Goal: Information Seeking & Learning: Learn about a topic

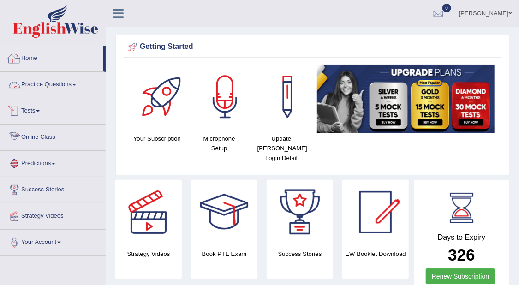
click at [67, 80] on link "Practice Questions" at bounding box center [52, 83] width 105 height 23
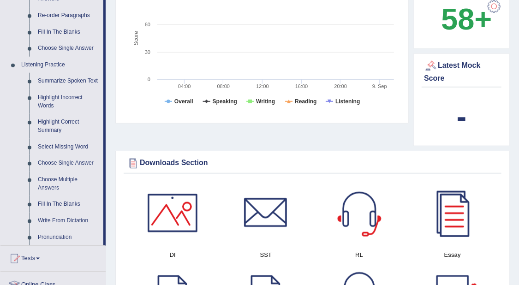
scroll to position [346, 0]
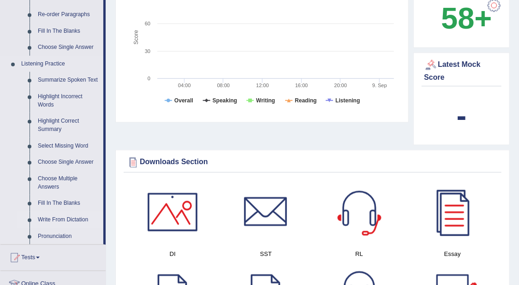
click at [83, 219] on link "Write From Dictation" at bounding box center [69, 220] width 70 height 17
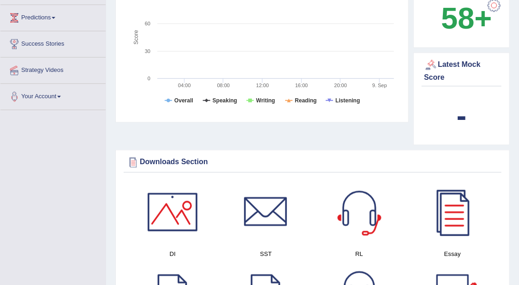
scroll to position [146, 0]
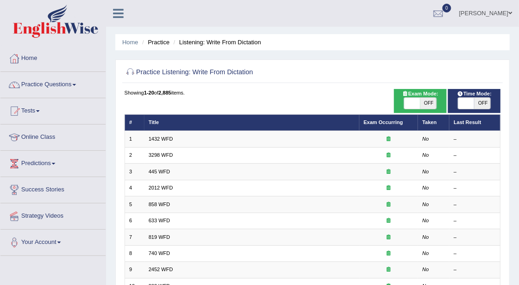
click at [422, 106] on span "OFF" at bounding box center [428, 103] width 16 height 11
checkbox input "true"
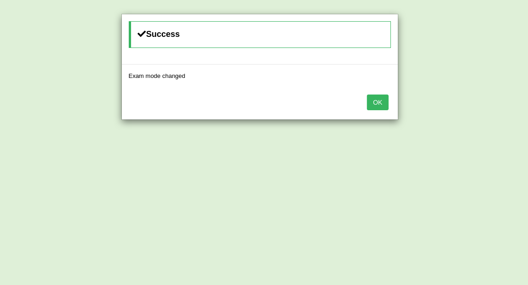
click at [372, 102] on button "OK" at bounding box center [377, 103] width 21 height 16
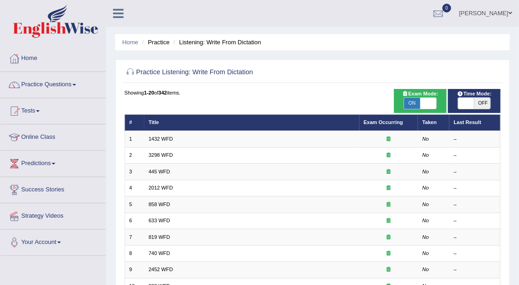
click at [480, 103] on span "OFF" at bounding box center [482, 103] width 16 height 11
checkbox input "true"
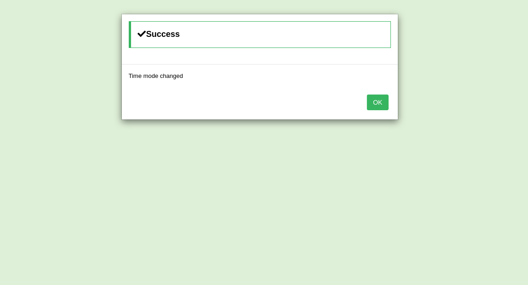
click at [370, 105] on button "OK" at bounding box center [377, 103] width 21 height 16
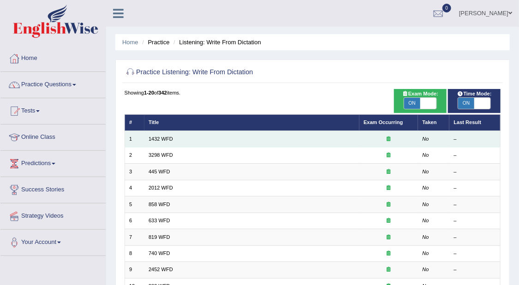
click at [189, 138] on td "1432 WFD" at bounding box center [251, 139] width 215 height 16
click at [159, 138] on link "1432 WFD" at bounding box center [161, 139] width 24 height 6
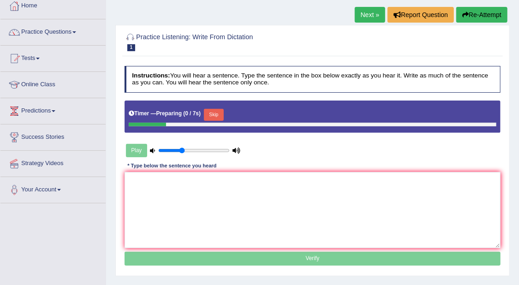
scroll to position [115, 0]
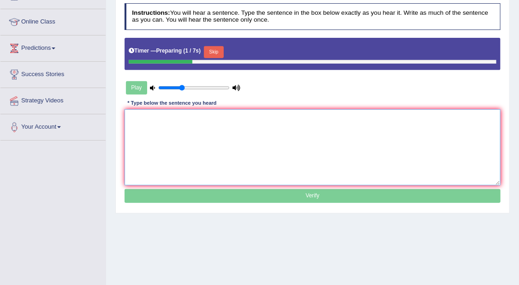
click at [226, 151] on textarea at bounding box center [313, 147] width 377 height 76
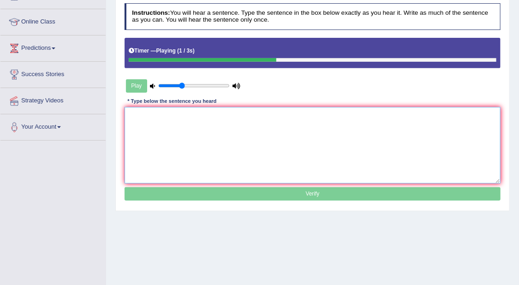
type textarea "m"
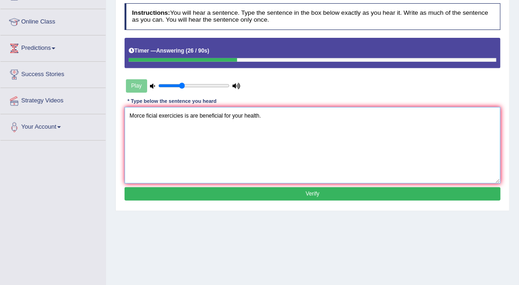
click at [142, 116] on textarea "Morce ficial exercicies is are beneficial for your health." at bounding box center [313, 145] width 377 height 76
click at [148, 111] on textarea "More ficial exercicies is are beneficial for your health." at bounding box center [313, 145] width 377 height 76
type textarea "More fiscial exercicies is are beneficial for your health."
click at [314, 194] on button "Verify" at bounding box center [313, 193] width 377 height 13
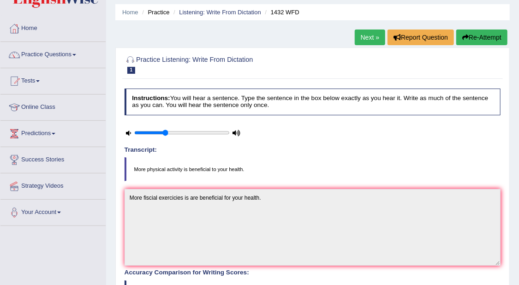
scroll to position [0, 0]
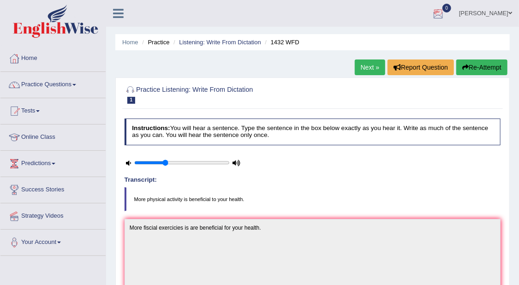
click at [363, 69] on link "Next »" at bounding box center [370, 68] width 30 height 16
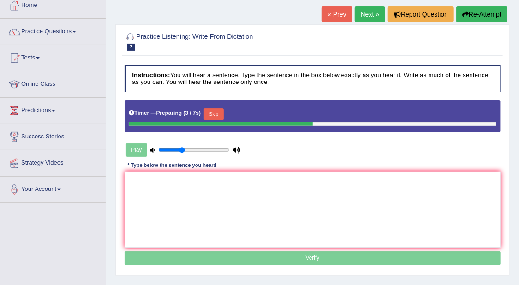
scroll to position [115, 0]
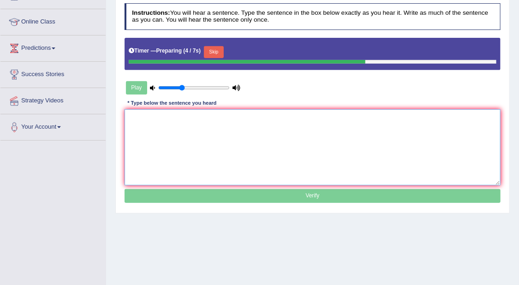
click at [427, 138] on textarea at bounding box center [313, 147] width 377 height 76
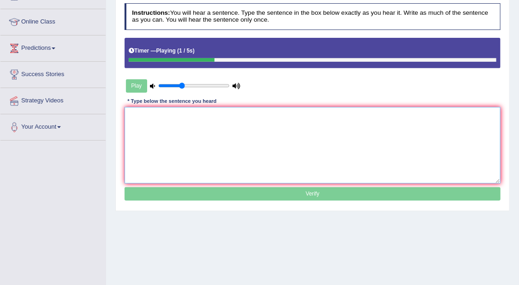
type textarea "a"
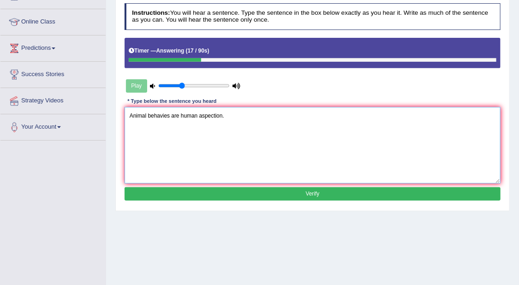
type textarea "Animal behavies are human aspection."
click at [363, 193] on button "Verify" at bounding box center [313, 193] width 377 height 13
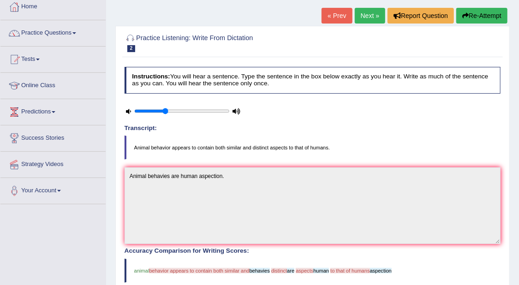
scroll to position [30, 0]
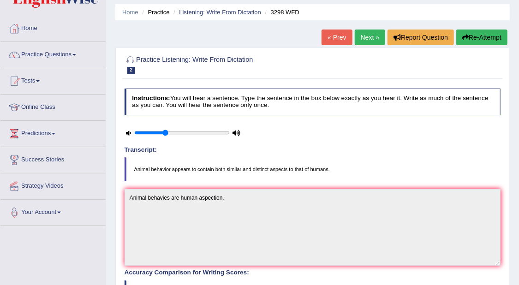
click at [374, 36] on link "Next »" at bounding box center [370, 38] width 30 height 16
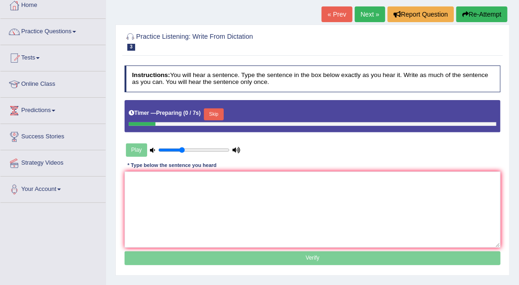
scroll to position [58, 0]
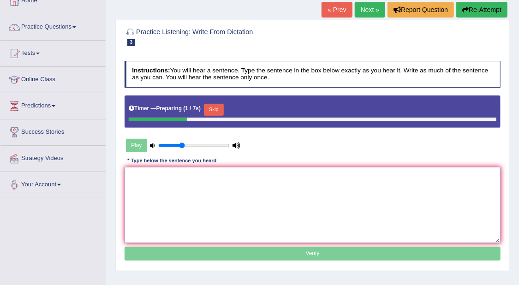
click at [324, 213] on textarea at bounding box center [313, 205] width 377 height 76
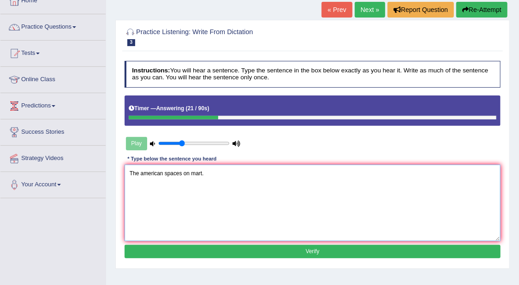
click at [167, 168] on textarea "The american spaces on mart." at bounding box center [313, 203] width 377 height 76
type textarea "The americans spaces on mart."
click at [325, 248] on button "Verify" at bounding box center [313, 251] width 377 height 13
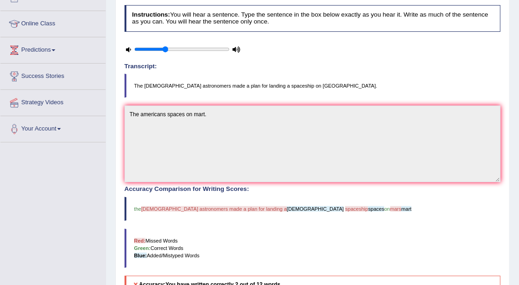
scroll to position [0, 0]
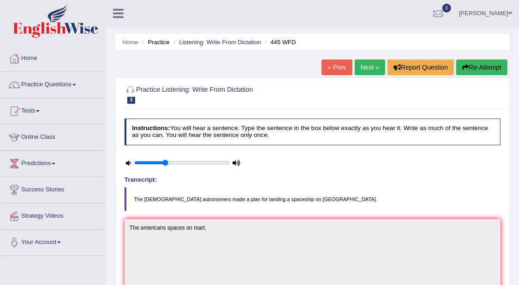
click at [371, 67] on link "Next »" at bounding box center [370, 68] width 30 height 16
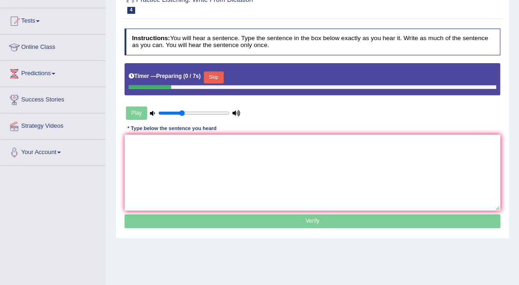
scroll to position [115, 0]
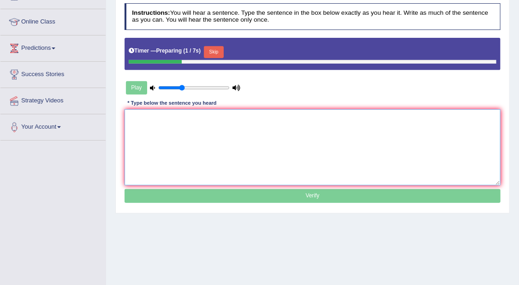
click at [404, 130] on textarea at bounding box center [313, 147] width 377 height 76
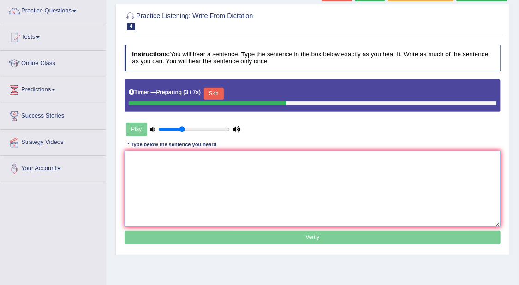
scroll to position [58, 0]
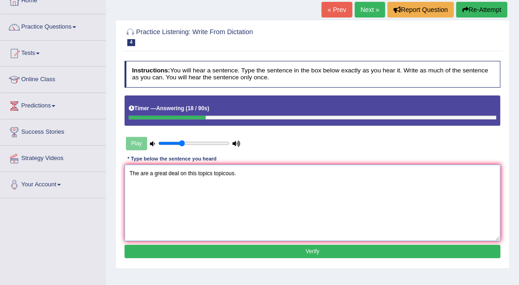
type textarea "The are a great deal on this topics topicous."
click at [354, 246] on button "Verify" at bounding box center [313, 251] width 377 height 13
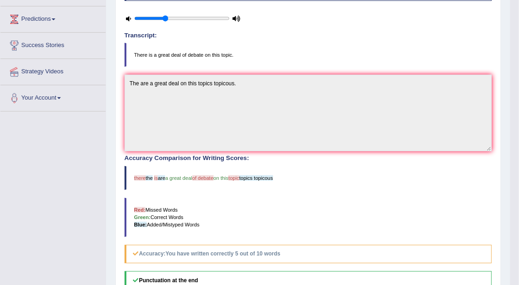
scroll to position [0, 0]
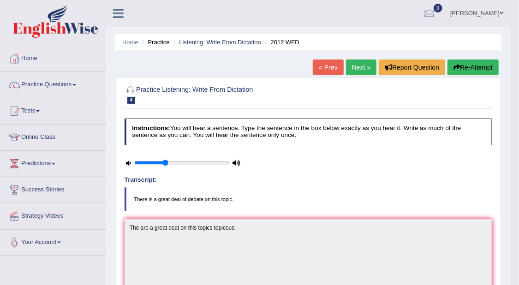
click at [356, 60] on link "Next »" at bounding box center [361, 68] width 30 height 16
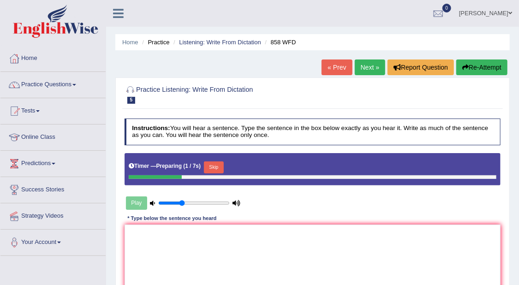
scroll to position [115, 0]
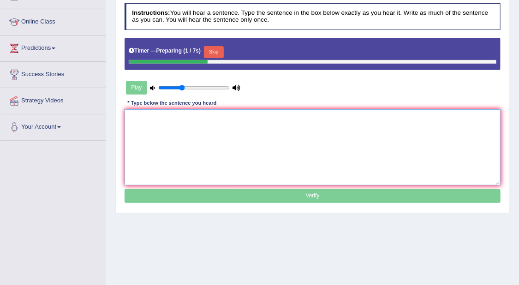
click at [423, 139] on textarea at bounding box center [313, 147] width 377 height 76
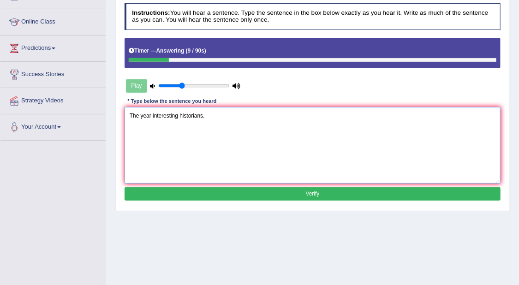
click at [150, 115] on textarea "The year interesting historians." at bounding box center [313, 145] width 377 height 76
type textarea "The year yeras interesting historians."
click at [328, 193] on button "Verify" at bounding box center [313, 193] width 377 height 13
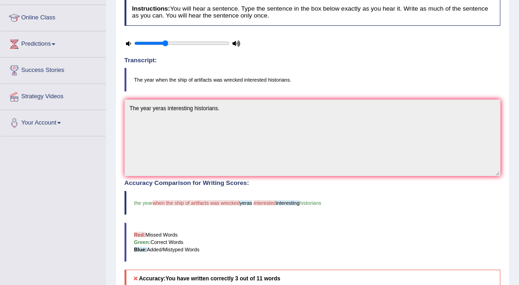
scroll to position [30, 0]
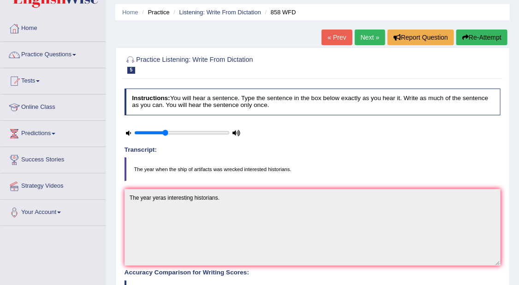
click at [365, 35] on link "Next »" at bounding box center [370, 38] width 30 height 16
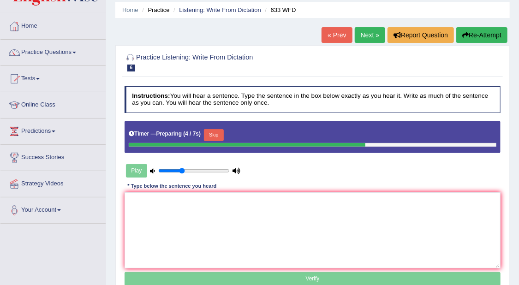
scroll to position [58, 0]
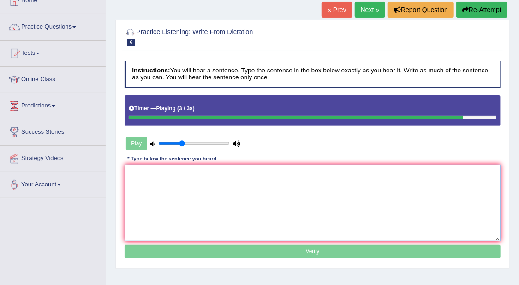
click at [316, 186] on textarea at bounding box center [313, 203] width 377 height 76
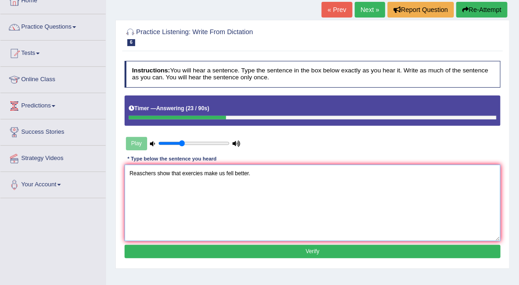
click at [141, 172] on textarea "Reaschers show that exercies make us fell better." at bounding box center [313, 203] width 377 height 76
type textarea "Rearchers show that exercies make us fell better."
click at [221, 245] on button "Verify" at bounding box center [313, 251] width 377 height 13
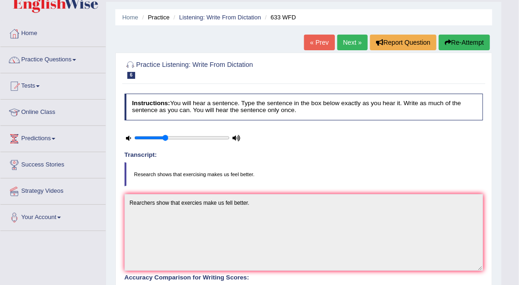
scroll to position [0, 0]
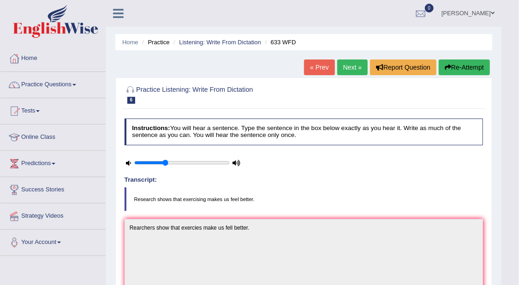
click at [348, 67] on link "Next »" at bounding box center [352, 68] width 30 height 16
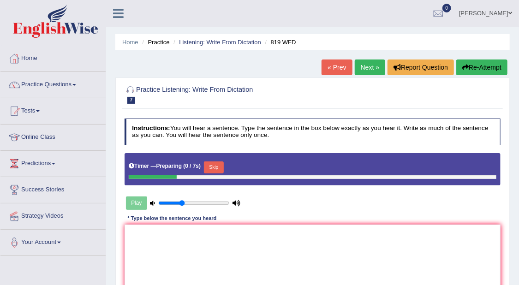
scroll to position [115, 0]
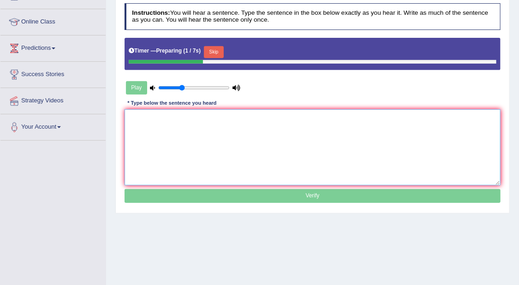
click at [385, 129] on textarea at bounding box center [313, 147] width 377 height 76
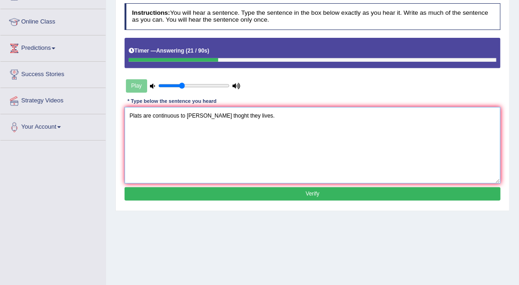
type textarea "Plats are continuous to [PERSON_NAME] thoght they lives."
click at [317, 197] on button "Verify" at bounding box center [313, 193] width 377 height 13
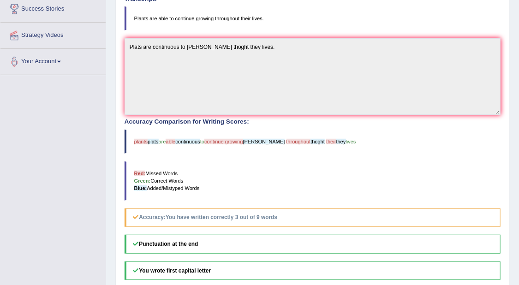
scroll to position [30, 0]
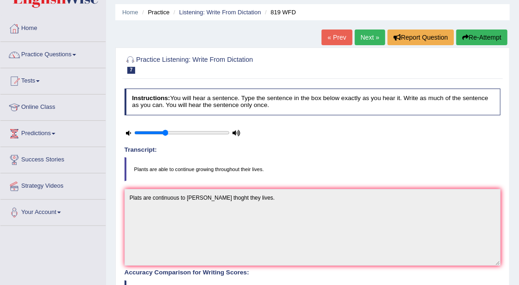
click at [370, 36] on link "Next »" at bounding box center [370, 38] width 30 height 16
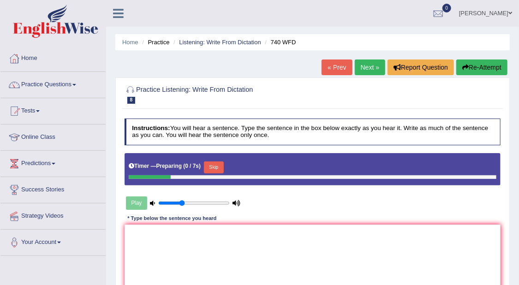
scroll to position [115, 0]
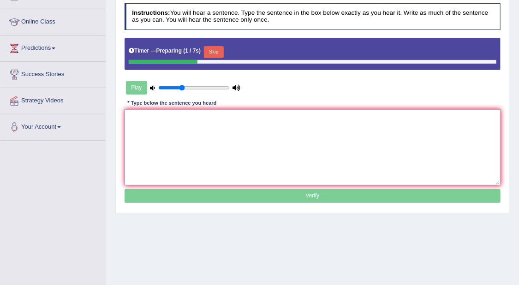
click at [389, 130] on textarea at bounding box center [313, 147] width 377 height 76
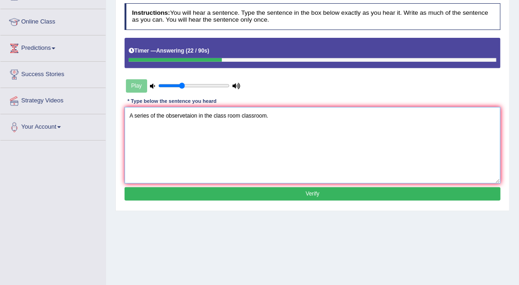
type textarea "A series of the observetaion in the class room classroom."
click at [324, 193] on button "Verify" at bounding box center [313, 193] width 377 height 13
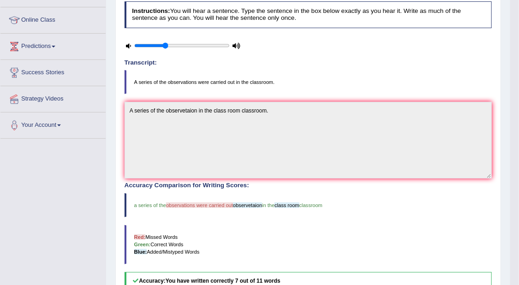
scroll to position [0, 0]
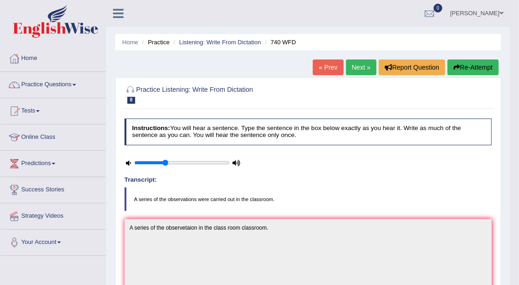
click at [360, 67] on link "Next »" at bounding box center [361, 68] width 30 height 16
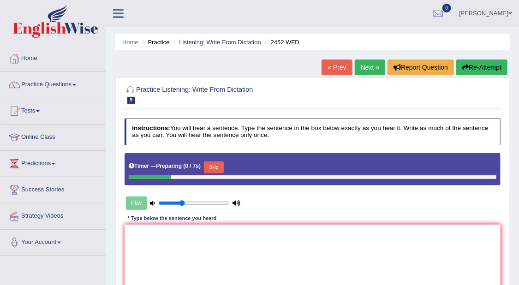
scroll to position [115, 0]
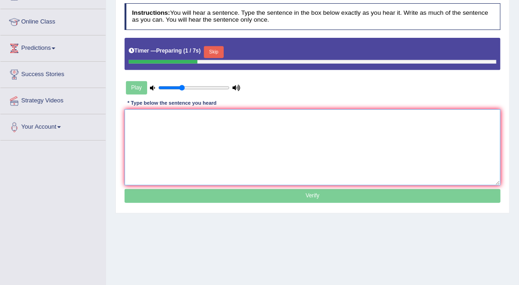
click at [374, 124] on textarea at bounding box center [313, 147] width 377 height 76
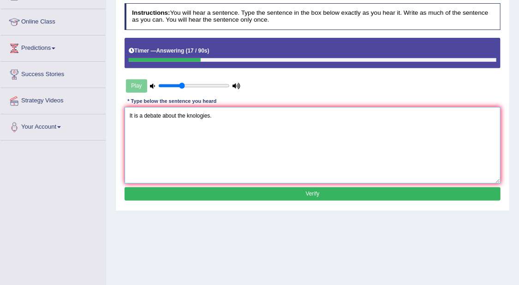
type textarea "It is a debate about the knologies."
click at [351, 189] on button "Verify" at bounding box center [313, 193] width 377 height 13
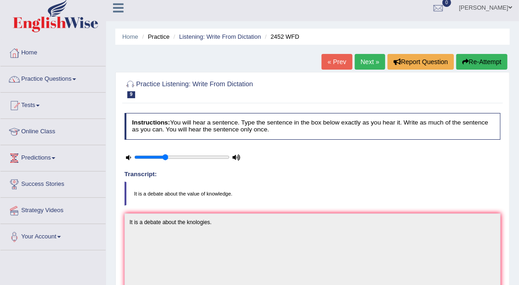
scroll to position [0, 0]
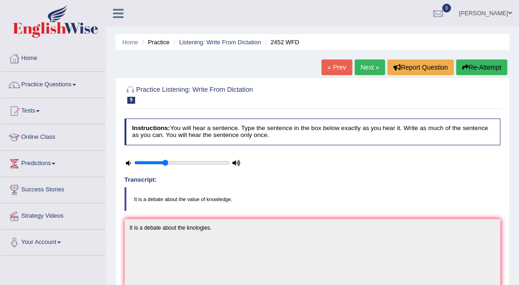
click at [365, 65] on link "Next »" at bounding box center [370, 68] width 30 height 16
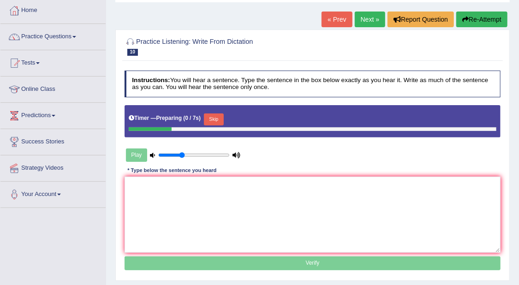
scroll to position [58, 0]
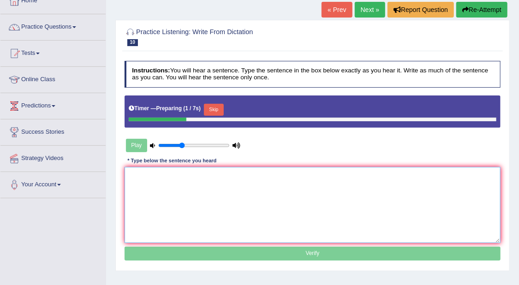
click at [404, 186] on textarea at bounding box center [313, 205] width 377 height 76
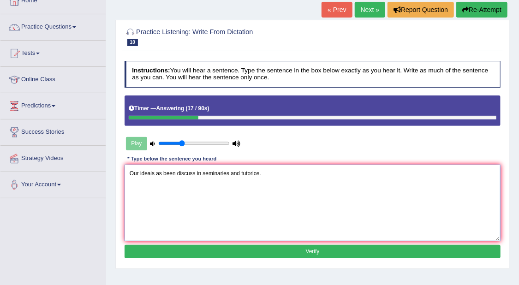
type textarea "Our ideais as been discuss in seminaries and tutorios."
click at [309, 252] on button "Verify" at bounding box center [313, 251] width 377 height 13
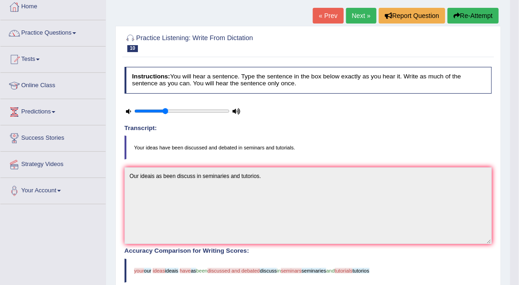
scroll to position [30, 0]
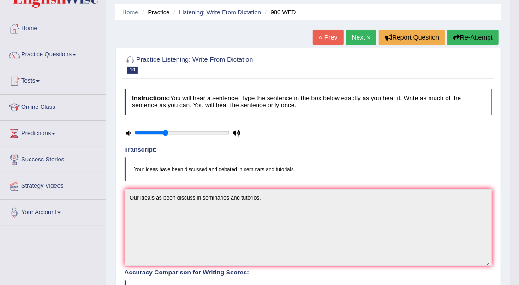
click at [365, 34] on link "Next »" at bounding box center [361, 38] width 30 height 16
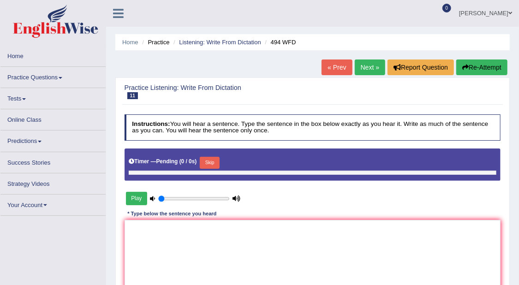
type input "0.35"
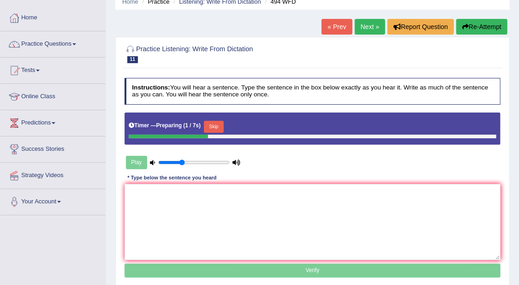
scroll to position [58, 0]
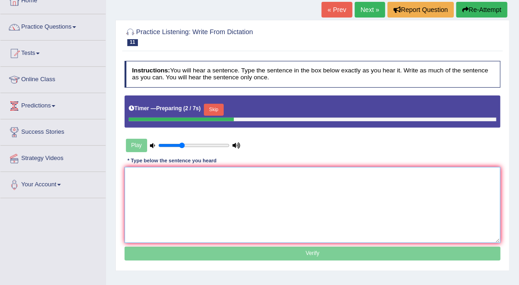
click at [390, 204] on textarea at bounding box center [313, 205] width 377 height 76
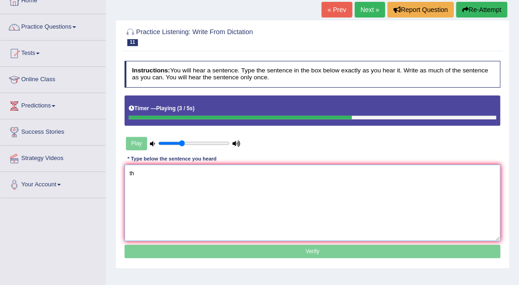
type textarea "t"
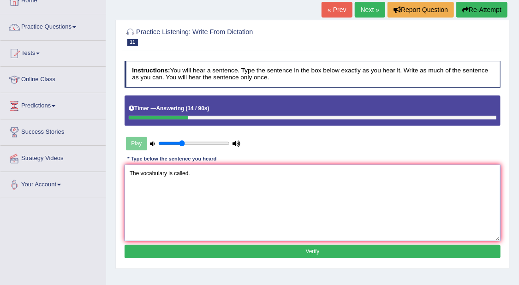
type textarea "The vocabulary is called."
click at [381, 249] on button "Verify" at bounding box center [313, 251] width 377 height 13
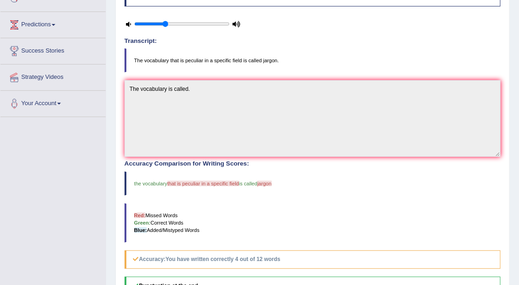
scroll to position [30, 0]
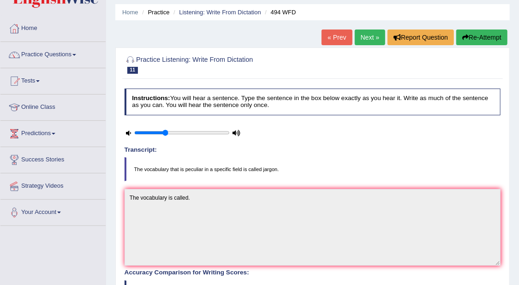
click at [363, 32] on link "Next »" at bounding box center [370, 38] width 30 height 16
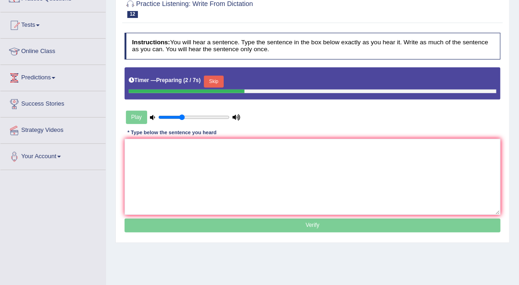
scroll to position [115, 0]
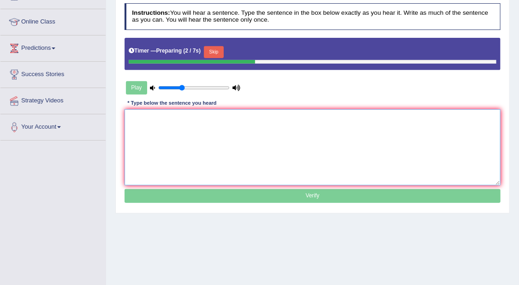
click textarea
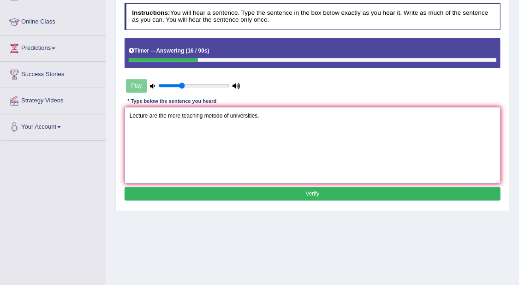
type textarea "Lecture are the more teaching metodo of universities."
click button "Verify"
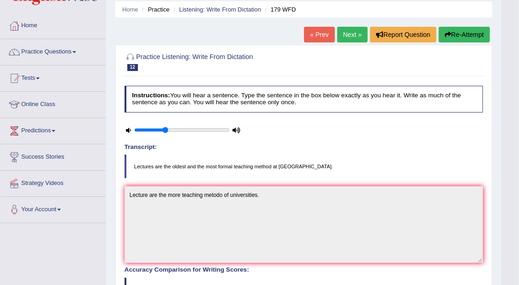
scroll to position [0, 0]
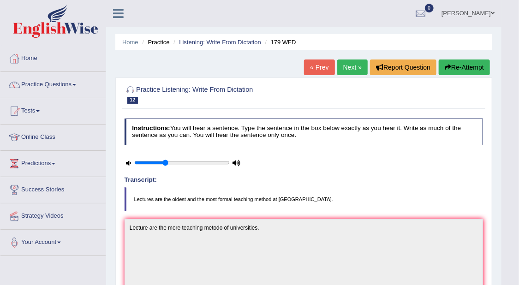
click link "Next »"
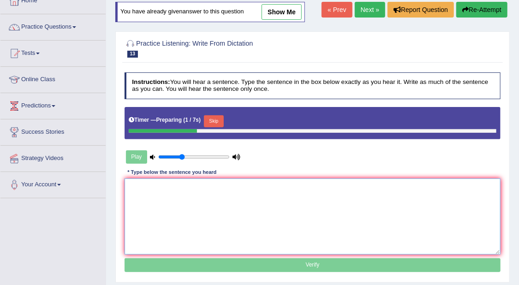
click at [378, 191] on textarea at bounding box center [313, 217] width 377 height 76
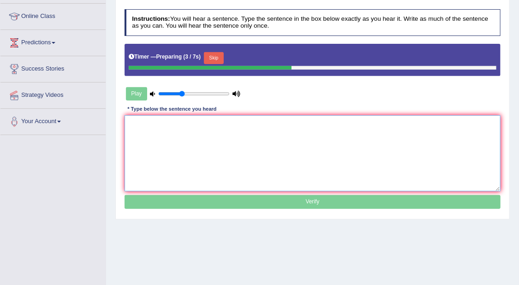
scroll to position [126, 0]
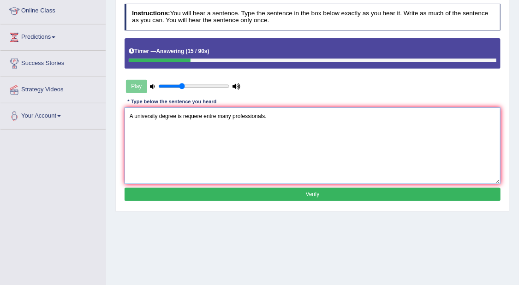
type textarea "A university degree is requere entre many professionals."
click at [389, 189] on button "Verify" at bounding box center [313, 194] width 377 height 13
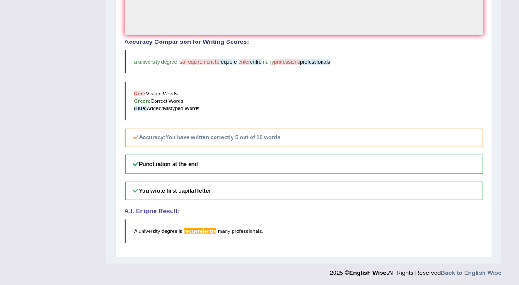
scroll to position [35, 0]
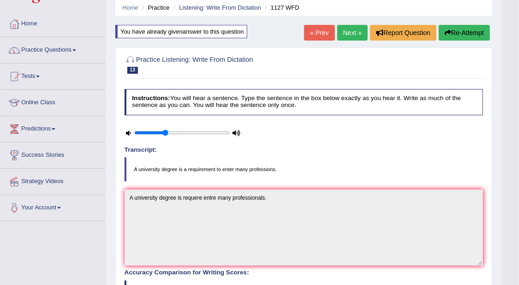
click at [356, 35] on link "Next »" at bounding box center [352, 33] width 30 height 16
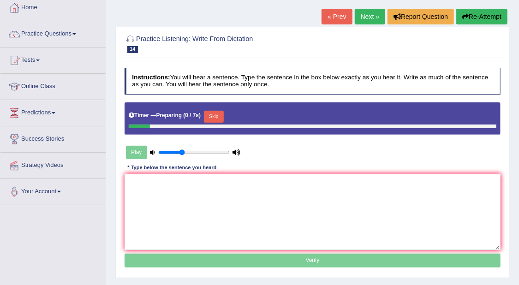
scroll to position [58, 0]
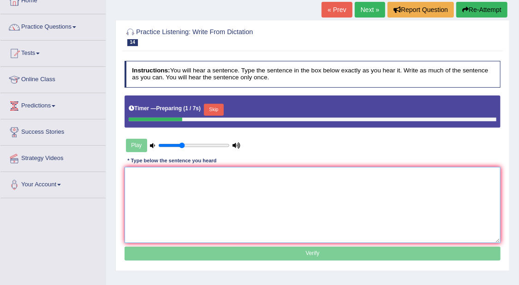
click at [458, 192] on textarea at bounding box center [313, 205] width 377 height 76
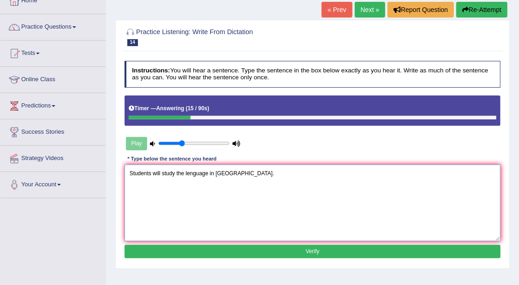
type textarea "Students will study the lenguage in grecy."
click at [347, 252] on button "Verify" at bounding box center [313, 251] width 377 height 13
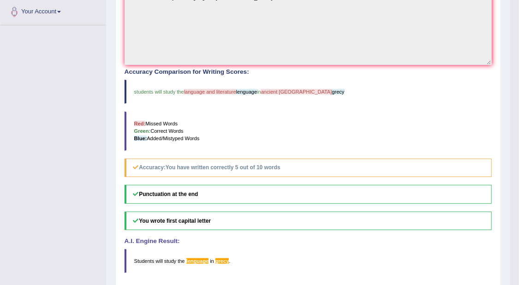
scroll to position [0, 0]
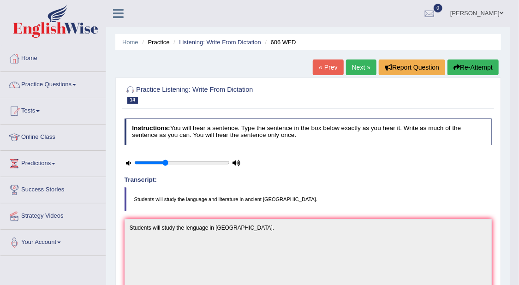
click at [362, 64] on link "Next »" at bounding box center [361, 68] width 30 height 16
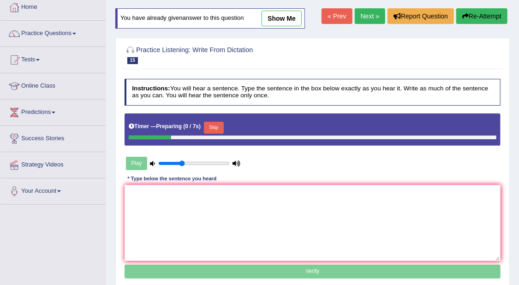
scroll to position [115, 0]
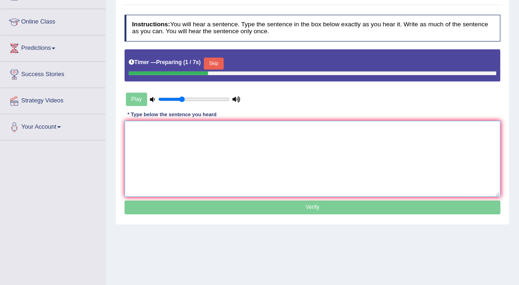
click at [472, 141] on textarea at bounding box center [313, 159] width 377 height 76
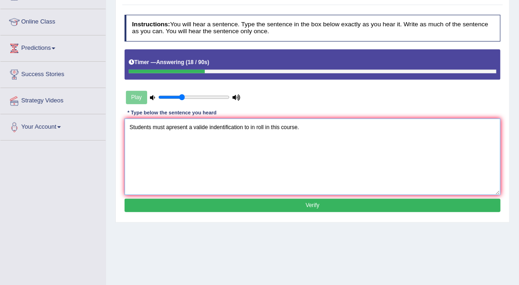
type textarea "Students must apresent a valide indentification to in roll in this course."
click at [338, 197] on div "Instructions: You will hear a sentence. Type the sentence in the box below exac…" at bounding box center [312, 115] width 380 height 208
click at [336, 203] on button "Verify" at bounding box center [313, 205] width 377 height 13
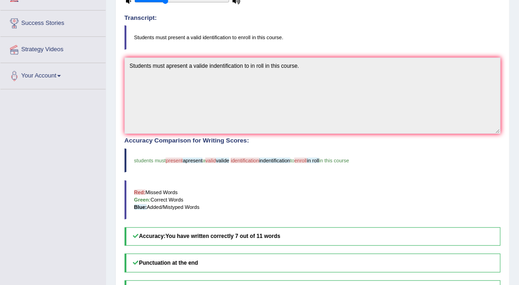
scroll to position [35, 0]
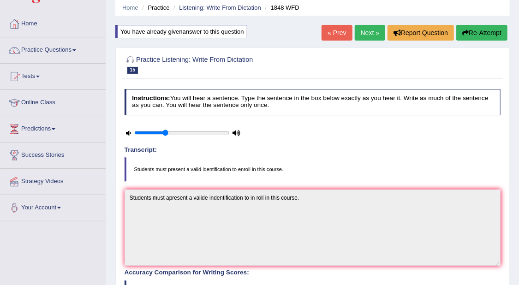
click at [366, 30] on link "Next »" at bounding box center [370, 33] width 30 height 16
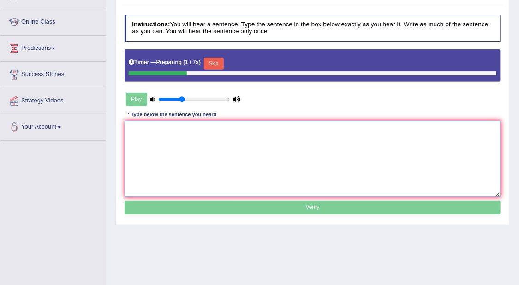
click at [462, 147] on textarea at bounding box center [313, 159] width 377 height 76
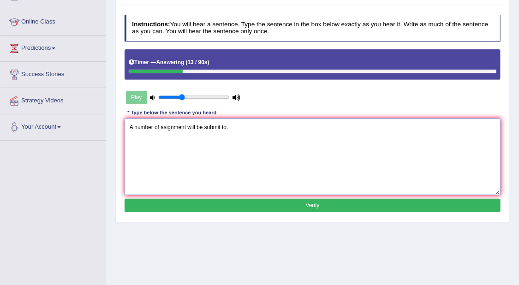
type textarea "A number of asignment will be submit to."
click at [288, 207] on button "Verify" at bounding box center [313, 205] width 377 height 13
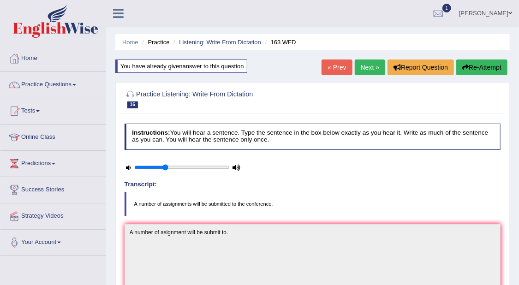
click at [360, 67] on link "Next »" at bounding box center [370, 68] width 30 height 16
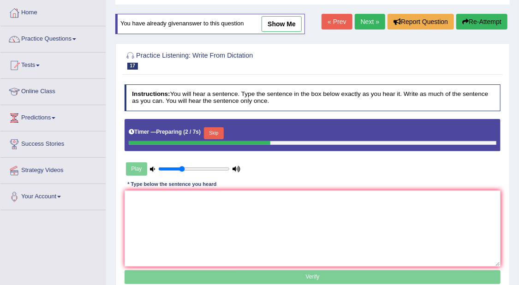
scroll to position [115, 0]
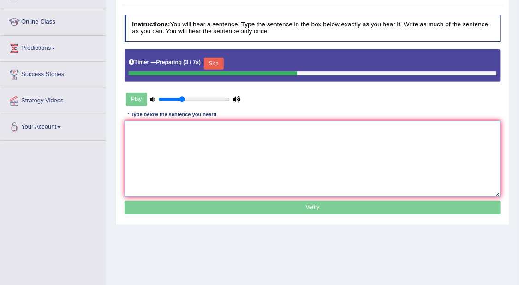
click at [446, 144] on textarea at bounding box center [313, 159] width 377 height 76
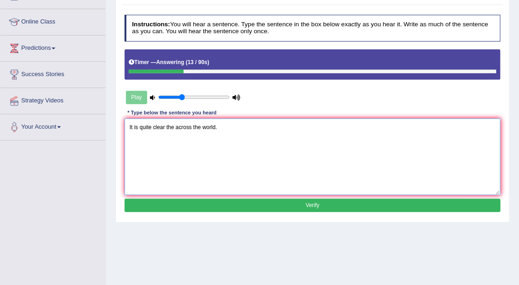
type textarea "It is quite clear the across the world."
click at [389, 203] on button "Verify" at bounding box center [313, 205] width 377 height 13
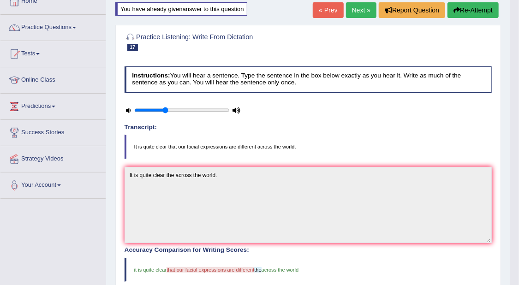
scroll to position [0, 0]
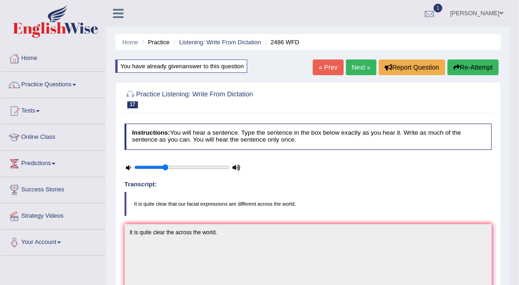
click at [424, 7] on div at bounding box center [430, 14] width 14 height 14
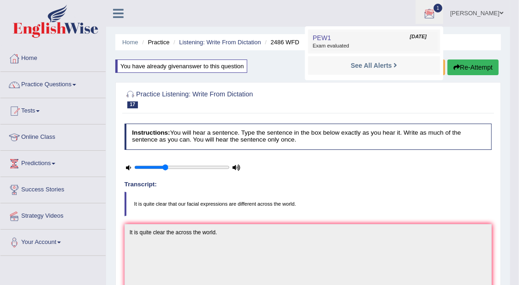
click at [336, 43] on span "Exam evaluated" at bounding box center [374, 45] width 123 height 7
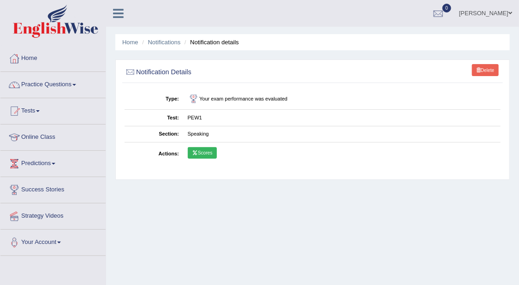
click at [209, 151] on link "Scores" at bounding box center [202, 153] width 29 height 12
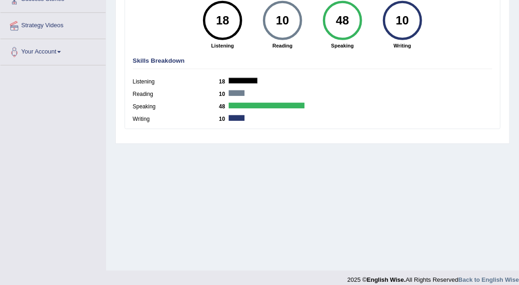
scroll to position [199, 0]
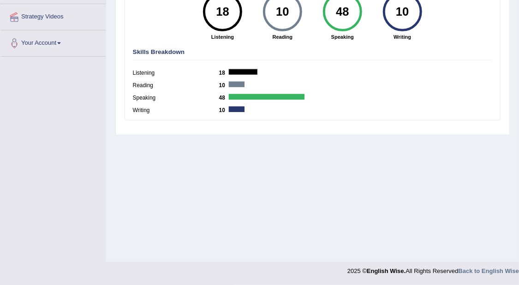
click at [156, 51] on h4 "Skills Breakdown" at bounding box center [313, 52] width 360 height 7
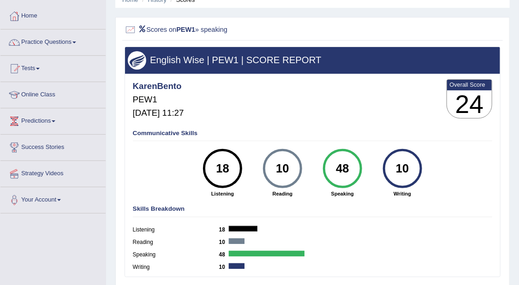
scroll to position [26, 0]
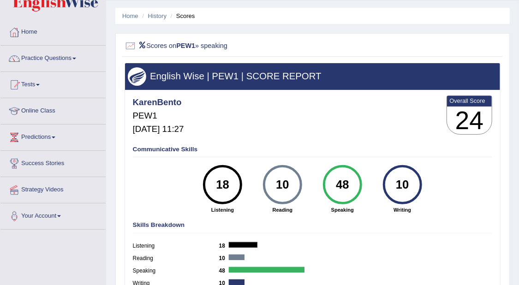
click at [72, 59] on link "Practice Questions" at bounding box center [52, 57] width 105 height 23
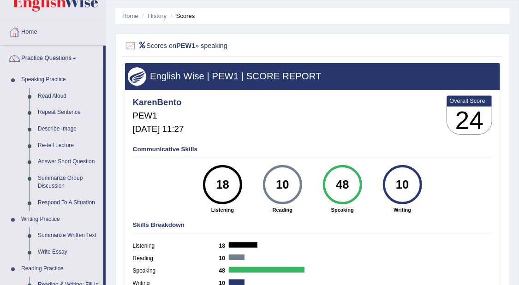
click at [78, 54] on link "Practice Questions" at bounding box center [51, 57] width 103 height 23
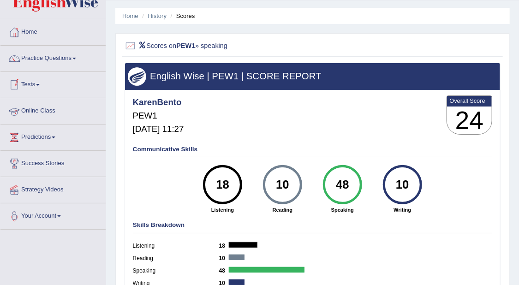
click at [48, 86] on link "Tests" at bounding box center [52, 83] width 105 height 23
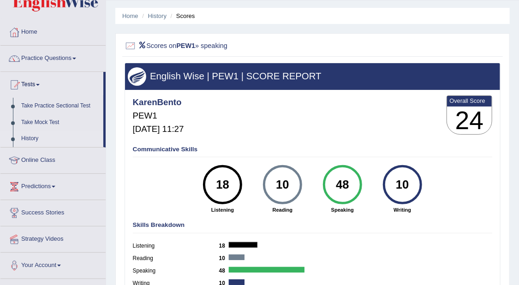
click at [33, 137] on link "History" at bounding box center [60, 139] width 86 height 17
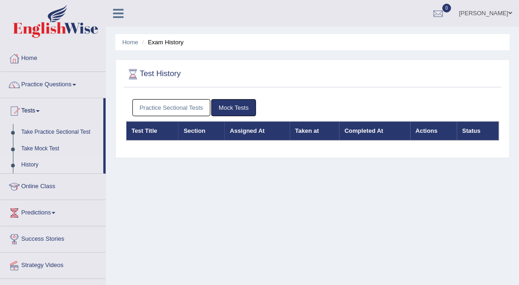
click at [24, 163] on link "History" at bounding box center [60, 165] width 86 height 17
click at [192, 108] on link "Practice Sectional Tests" at bounding box center [171, 107] width 78 height 17
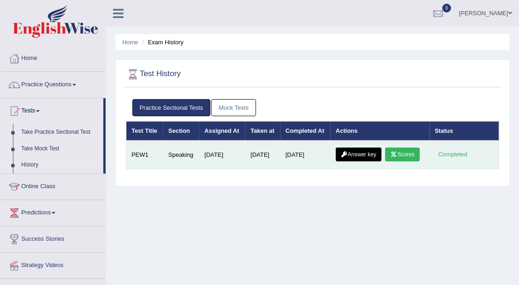
click at [361, 155] on link "Answer key" at bounding box center [359, 155] width 46 height 14
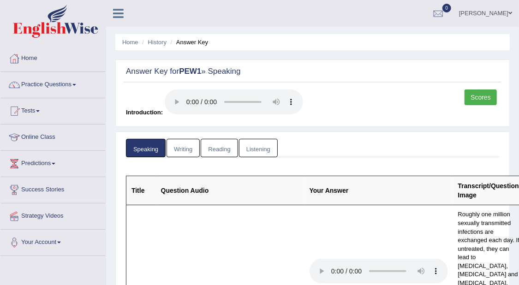
scroll to position [58, 0]
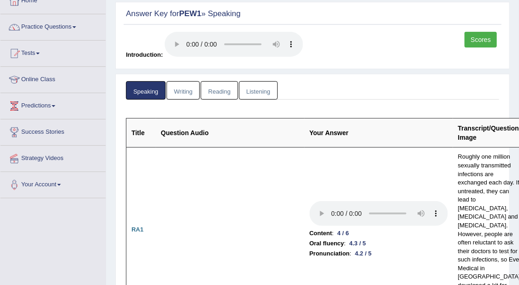
click at [187, 90] on link "Writing" at bounding box center [183, 90] width 33 height 19
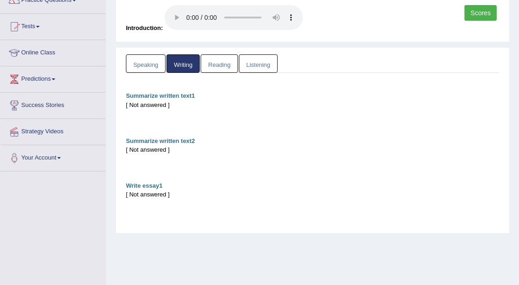
scroll to position [84, 0]
click at [224, 66] on link "Reading" at bounding box center [219, 64] width 37 height 19
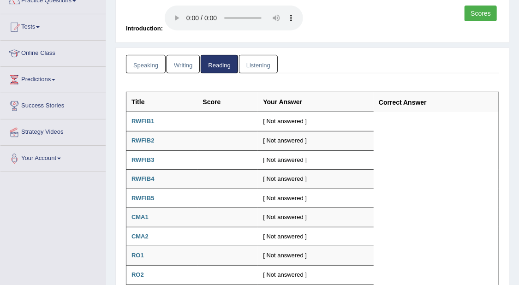
click at [269, 53] on div "Speaking Writing Reading Listening Title Question Audio Your Answer Transcript/…" at bounding box center [312, 233] width 395 height 370
click at [264, 59] on link "Listening" at bounding box center [258, 64] width 39 height 19
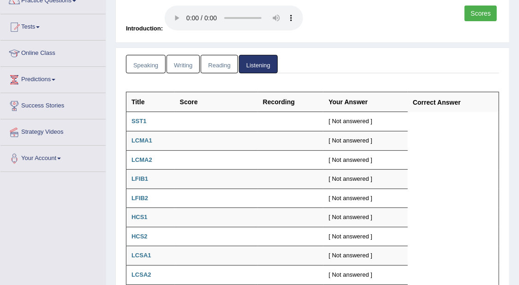
click at [155, 65] on link "Speaking" at bounding box center [146, 64] width 40 height 19
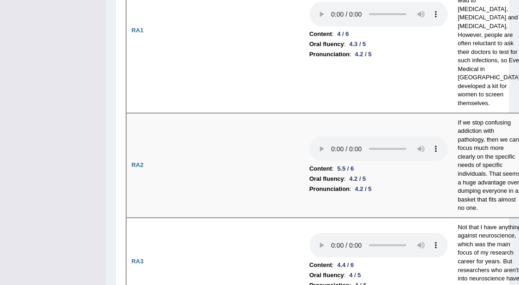
scroll to position [0, 0]
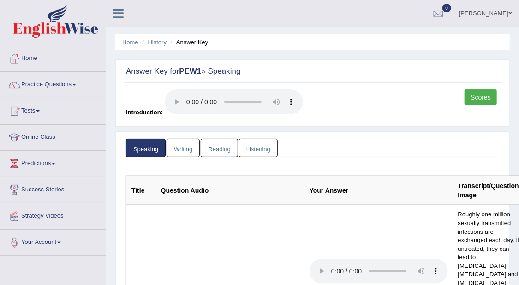
click at [488, 94] on link "Scores" at bounding box center [481, 98] width 32 height 16
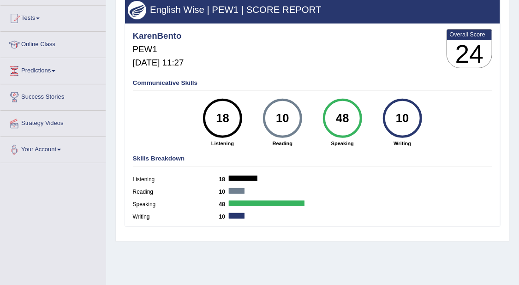
scroll to position [115, 0]
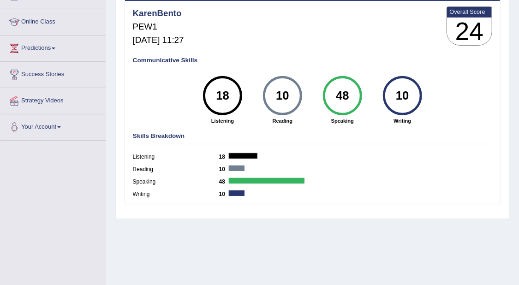
click at [509, 108] on div "Scores on PEW1 » speaking English Wise | PEW1 | SCORE REPORT KarenBento PEW1 [D…" at bounding box center [312, 81] width 395 height 275
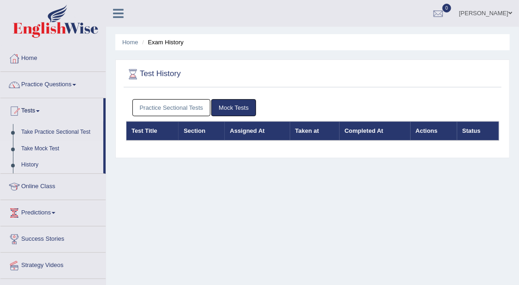
click at [46, 143] on link "Take Mock Test" at bounding box center [60, 149] width 86 height 17
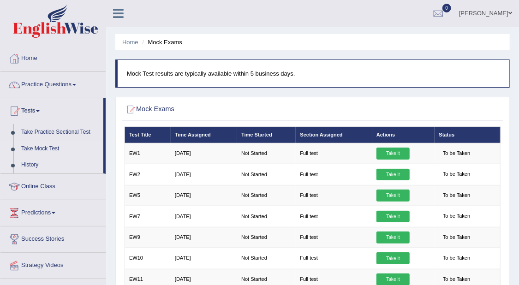
click at [29, 159] on link "History" at bounding box center [60, 165] width 86 height 17
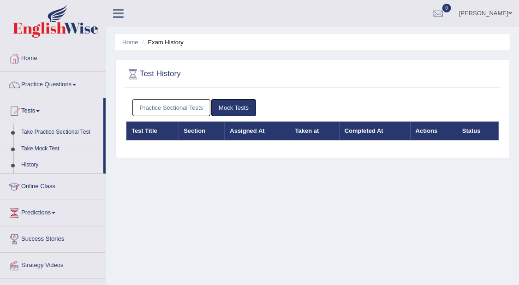
click at [61, 133] on link "Take Practice Sectional Test" at bounding box center [60, 132] width 86 height 17
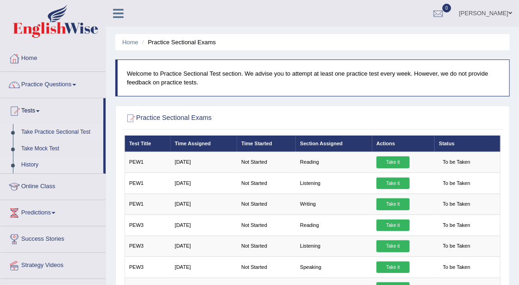
click at [17, 166] on link "History" at bounding box center [60, 165] width 86 height 17
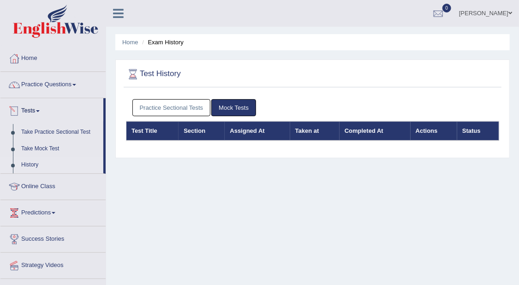
click at [29, 162] on link "History" at bounding box center [60, 165] width 86 height 17
click at [434, 11] on div at bounding box center [439, 14] width 14 height 14
click at [391, 39] on strong "See All Alerts" at bounding box center [380, 38] width 41 height 7
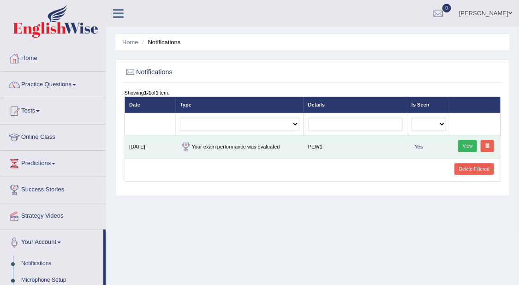
click at [463, 143] on link "View" at bounding box center [467, 146] width 19 height 12
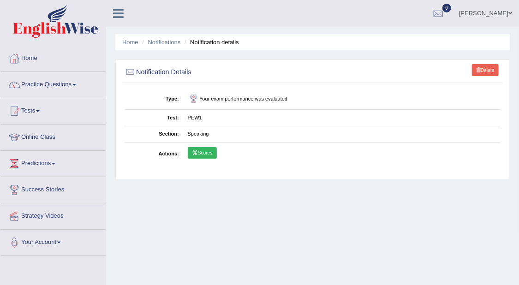
click at [212, 155] on link "Scores" at bounding box center [202, 153] width 29 height 12
click at [75, 85] on span at bounding box center [74, 85] width 4 height 2
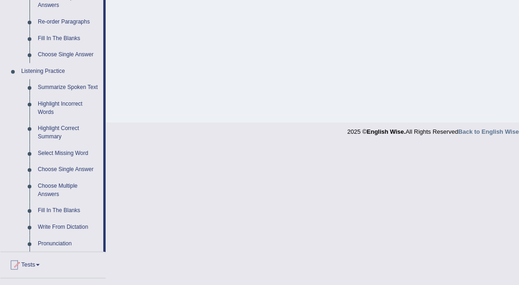
scroll to position [346, 0]
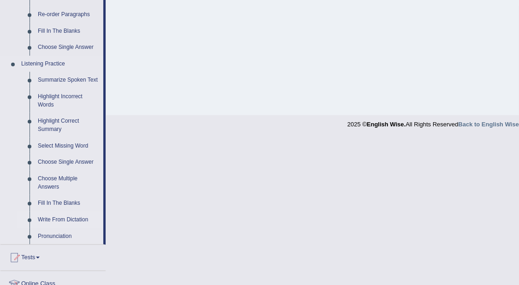
click at [63, 219] on link "Write From Dictation" at bounding box center [69, 220] width 70 height 17
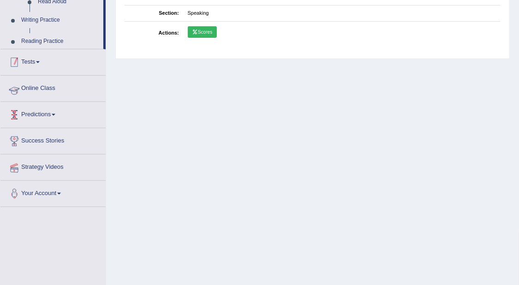
scroll to position [119, 0]
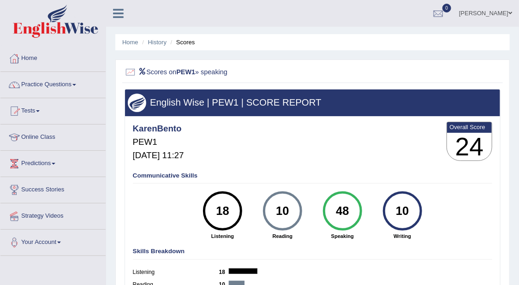
click at [43, 108] on link "Tests" at bounding box center [52, 109] width 105 height 23
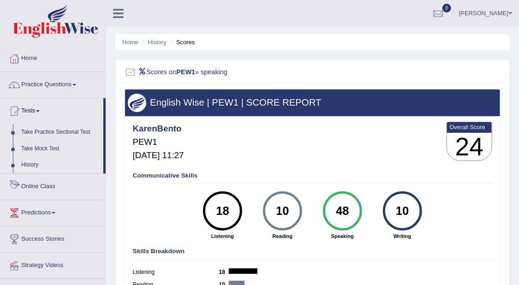
click at [33, 160] on link "History" at bounding box center [60, 165] width 86 height 17
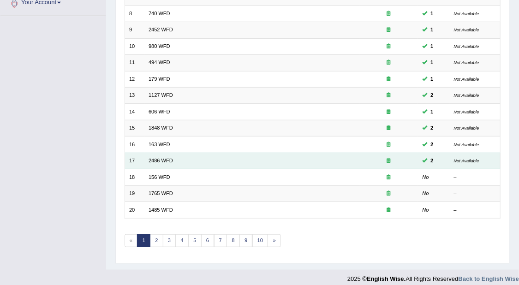
scroll to position [246, 0]
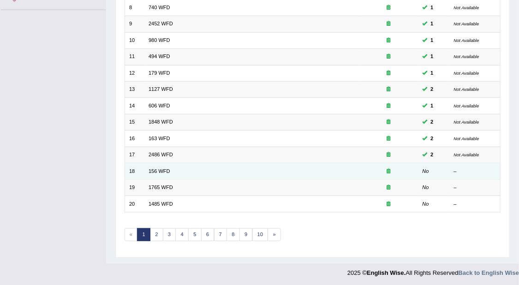
click at [163, 165] on td "156 WFD" at bounding box center [251, 171] width 215 height 16
click at [157, 173] on td "156 WFD" at bounding box center [251, 171] width 215 height 16
click at [159, 168] on link "156 WFD" at bounding box center [160, 171] width 22 height 6
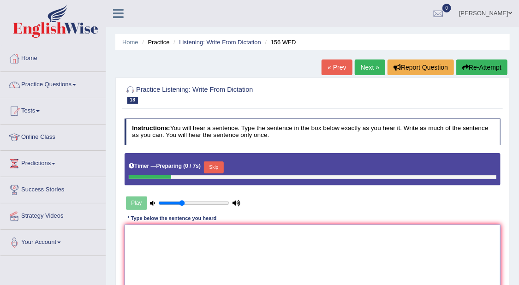
click at [342, 240] on textarea at bounding box center [313, 263] width 377 height 76
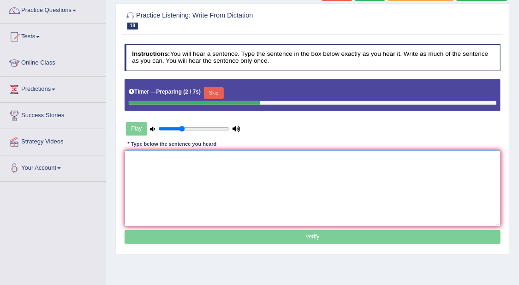
scroll to position [58, 0]
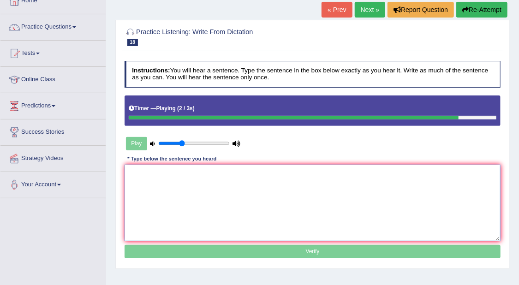
type textarea "a"
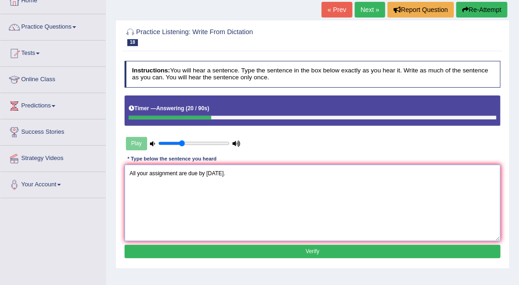
type textarea "All your assignment are due by tomorrow."
click at [343, 246] on button "Verify" at bounding box center [313, 251] width 377 height 13
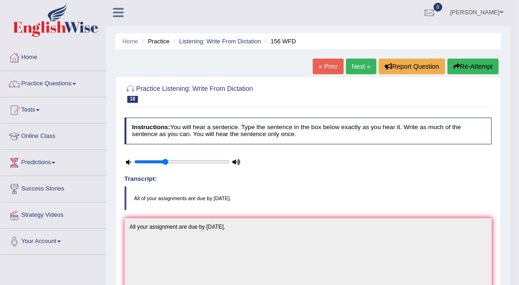
scroll to position [0, 0]
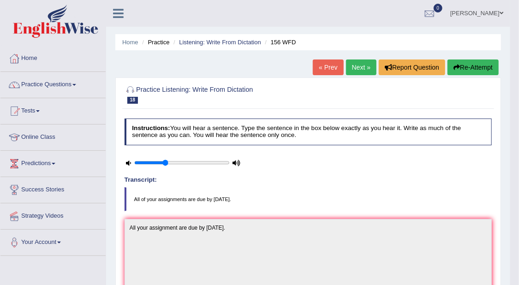
click at [365, 67] on link "Next »" at bounding box center [361, 68] width 30 height 16
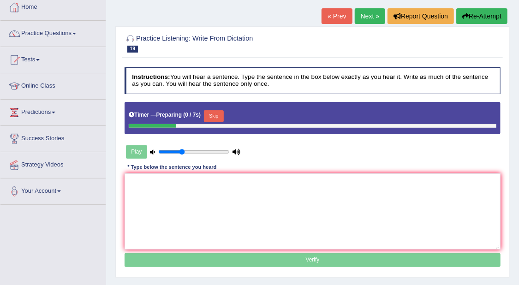
scroll to position [115, 0]
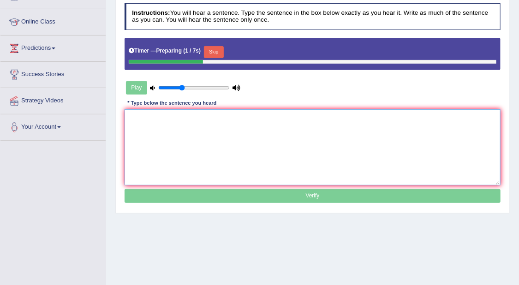
click at [439, 134] on textarea at bounding box center [313, 147] width 377 height 76
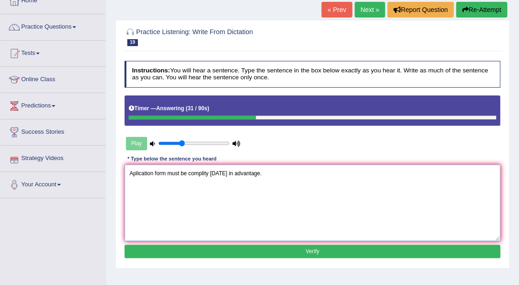
click at [136, 171] on textarea "Aplication form must be complity [DATE] in advantage." at bounding box center [313, 203] width 377 height 76
click at [217, 214] on textarea "Application form must be complity [DATE] in advantage." at bounding box center [313, 203] width 377 height 76
type textarea "Application form must be complity [DATE] in advantage."
click at [323, 245] on button "Verify" at bounding box center [313, 251] width 377 height 13
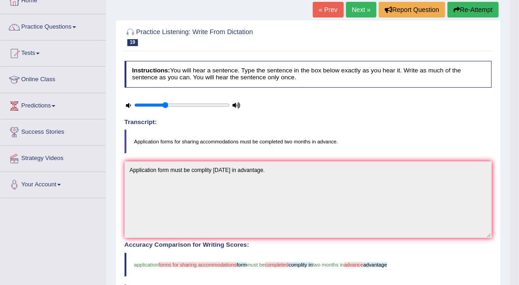
click at [365, 12] on link "Next »" at bounding box center [361, 10] width 30 height 16
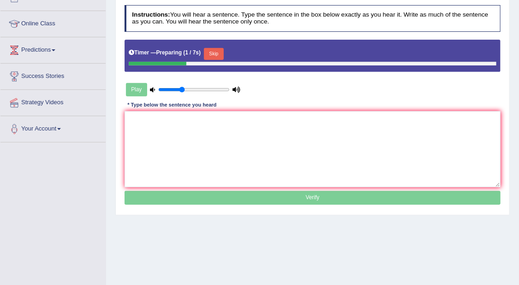
scroll to position [115, 0]
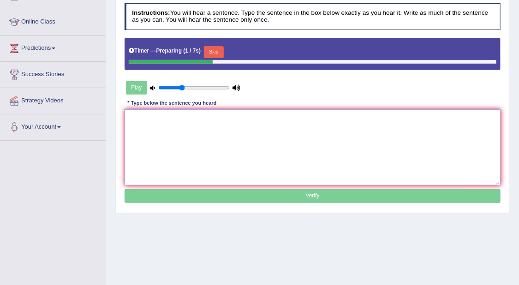
click at [467, 143] on textarea at bounding box center [313, 147] width 377 height 76
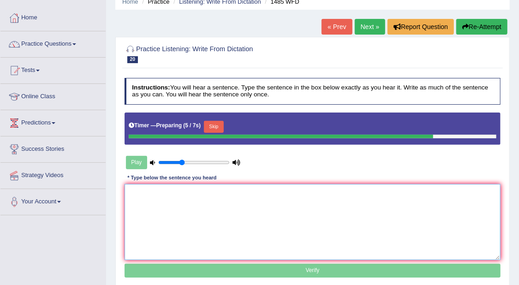
scroll to position [58, 0]
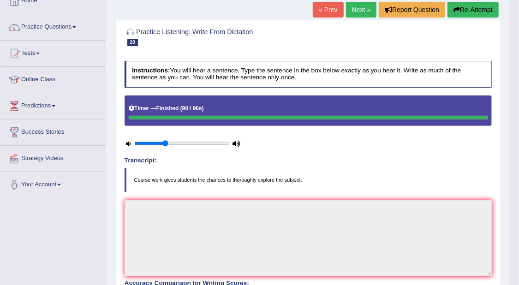
click at [468, 11] on button "Re-Attempt" at bounding box center [473, 10] width 51 height 16
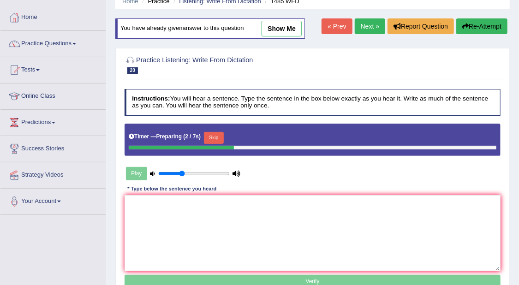
scroll to position [58, 0]
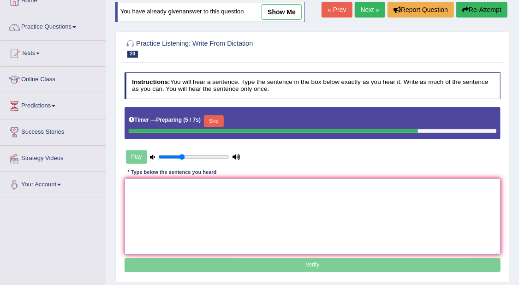
click at [425, 217] on textarea at bounding box center [313, 217] width 377 height 76
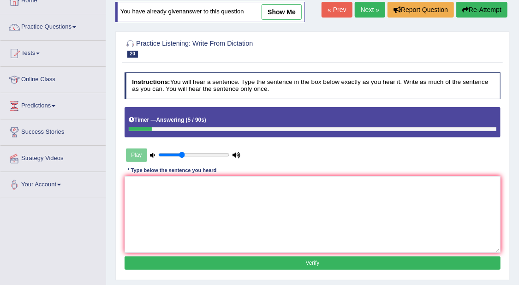
click at [477, 11] on button "Re-Attempt" at bounding box center [481, 10] width 51 height 16
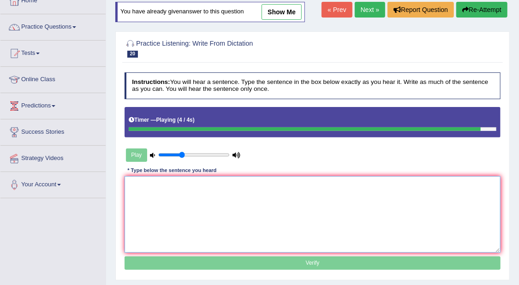
click at [452, 201] on textarea at bounding box center [313, 214] width 377 height 76
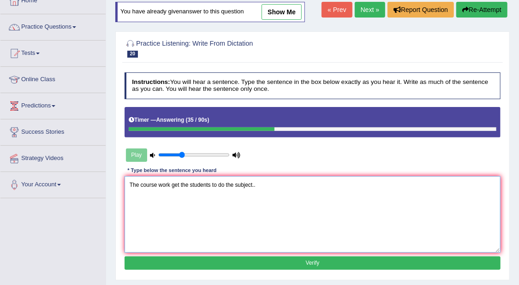
type textarea "The course work get the students to do the subject.."
click at [373, 258] on button "Verify" at bounding box center [313, 263] width 377 height 13
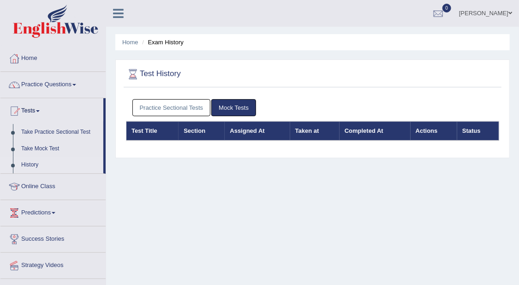
click at [162, 104] on link "Practice Sectional Tests" at bounding box center [171, 107] width 78 height 17
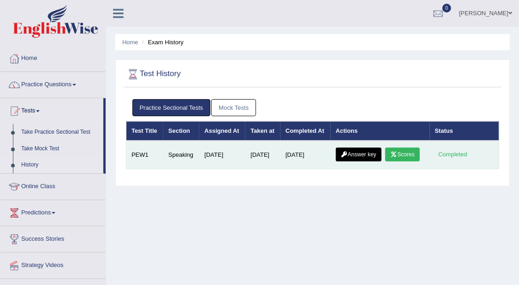
click at [366, 157] on link "Answer key" at bounding box center [359, 155] width 46 height 14
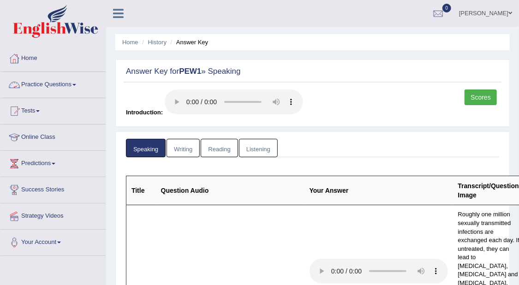
click at [76, 85] on span at bounding box center [74, 85] width 4 height 2
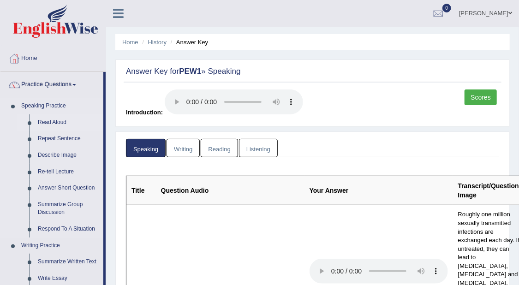
click at [61, 122] on link "Read Aloud" at bounding box center [69, 122] width 70 height 17
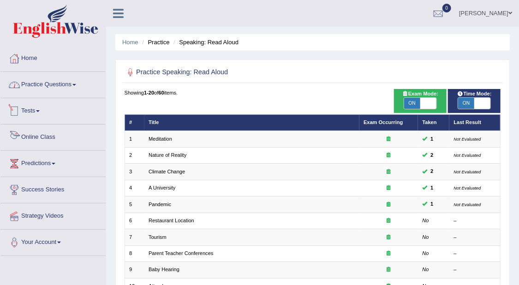
click at [72, 84] on link "Practice Questions" at bounding box center [52, 83] width 105 height 23
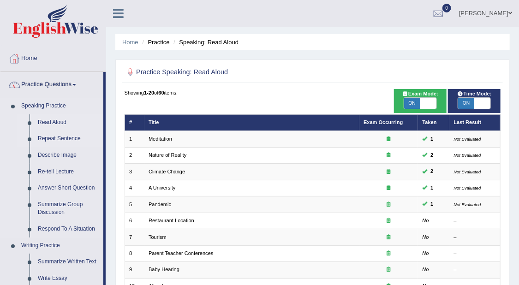
click at [65, 137] on link "Repeat Sentence" at bounding box center [69, 139] width 70 height 17
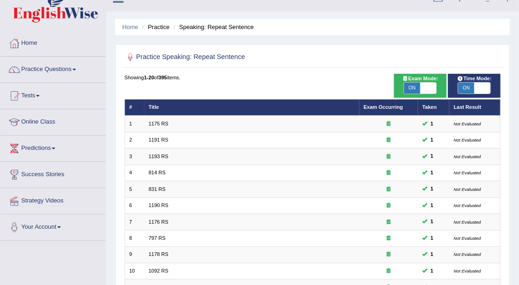
scroll to position [15, 0]
click at [74, 70] on link "Practice Questions" at bounding box center [52, 68] width 105 height 23
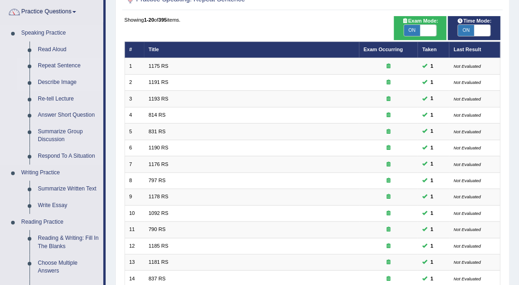
scroll to position [131, 0]
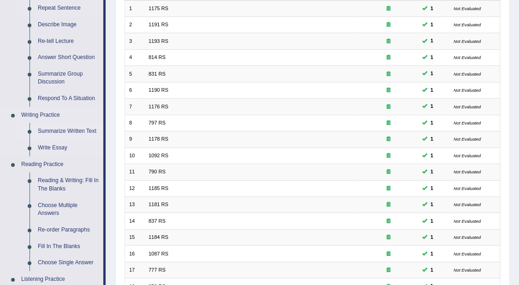
click at [82, 124] on link "Summarize Written Text" at bounding box center [69, 131] width 70 height 17
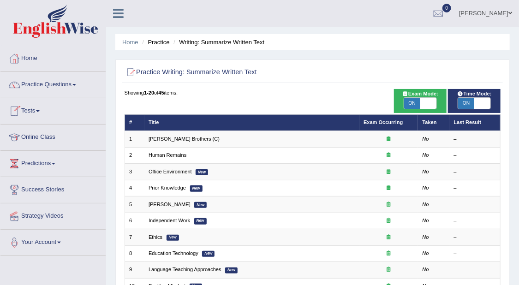
click at [423, 102] on span at bounding box center [428, 103] width 16 height 11
checkbox input "false"
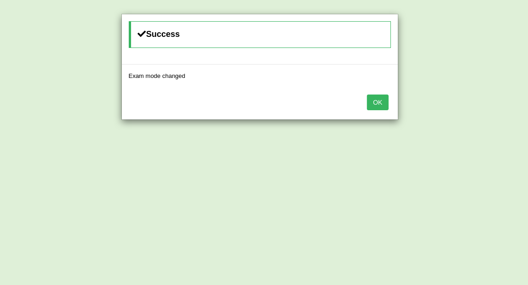
click at [386, 100] on button "OK" at bounding box center [377, 103] width 21 height 16
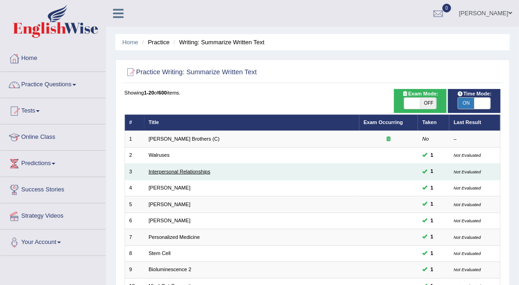
click at [180, 169] on link "Interpersonal Relationships" at bounding box center [180, 172] width 62 height 6
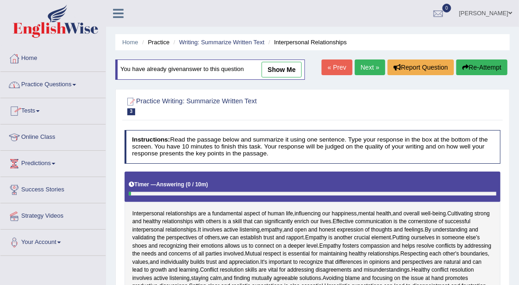
click at [79, 87] on link "Practice Questions" at bounding box center [52, 83] width 105 height 23
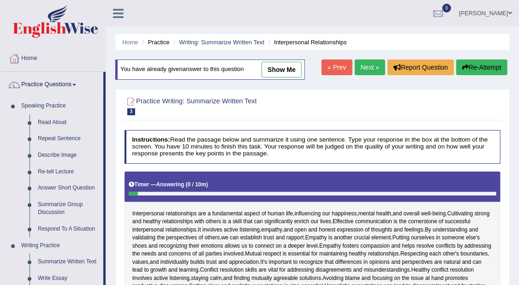
click at [284, 60] on div "You have already given answer to this question show me" at bounding box center [210, 70] width 190 height 20
click at [285, 70] on link "show me" at bounding box center [282, 70] width 40 height 16
type textarea "Cultivating strong and healthy relationships with others is a skill that can si…"
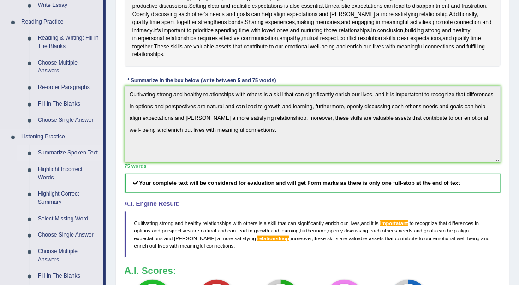
scroll to position [231, 0]
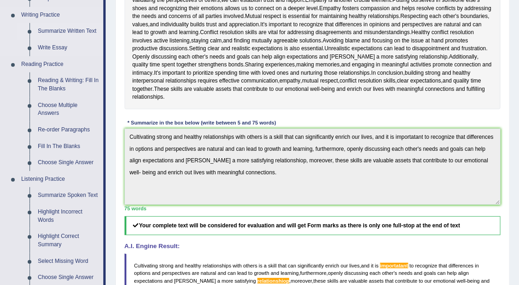
click at [82, 30] on link "Summarize Written Text" at bounding box center [69, 31] width 70 height 17
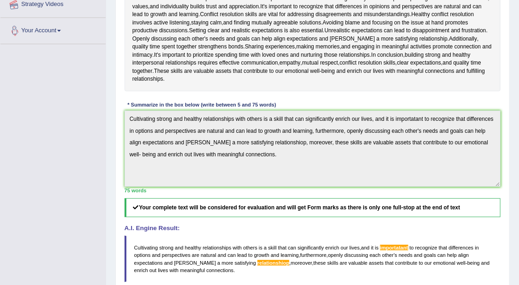
scroll to position [286, 0]
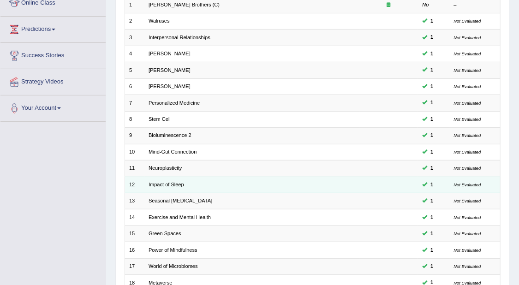
scroll to position [131, 0]
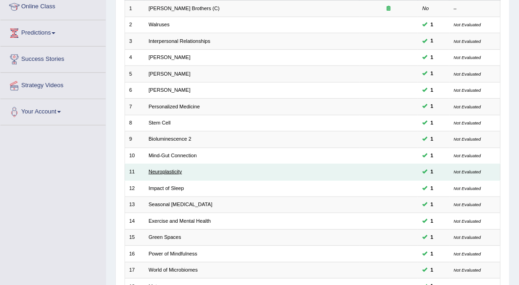
click at [162, 169] on link "Neuroplasticity" at bounding box center [165, 172] width 33 height 6
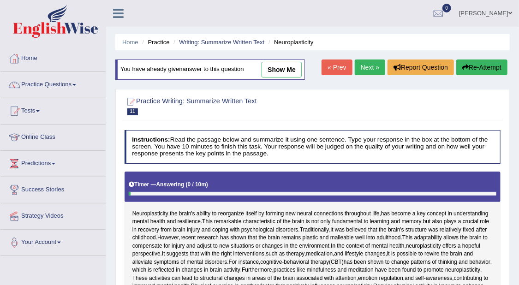
click at [282, 65] on link "show me" at bounding box center [282, 70] width 40 height 16
type textarea "Neuroplasticity, the brain's ability to reorganize itself by forming new neural…"
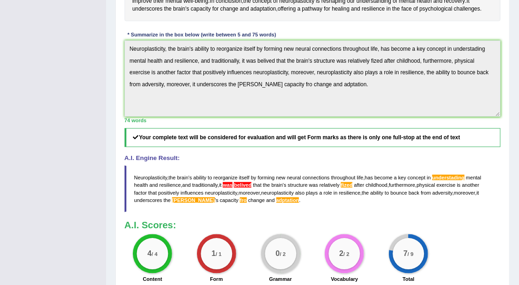
scroll to position [288, 0]
